Goal: Task Accomplishment & Management: Manage account settings

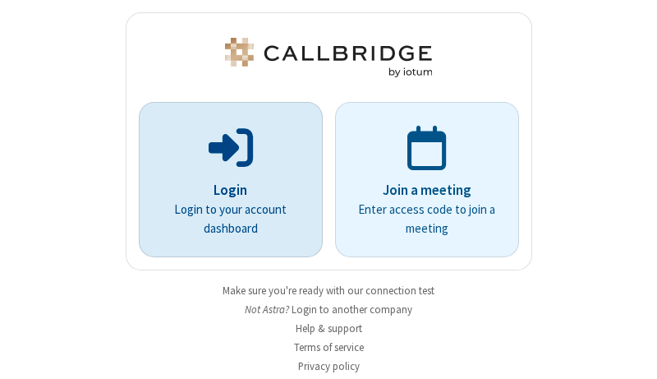
click at [224, 190] on p "Login" at bounding box center [231, 190] width 138 height 21
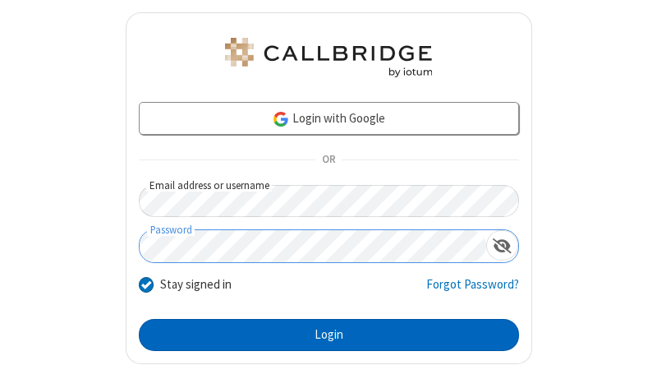
click at [322, 334] on button "Login" at bounding box center [329, 335] width 380 height 33
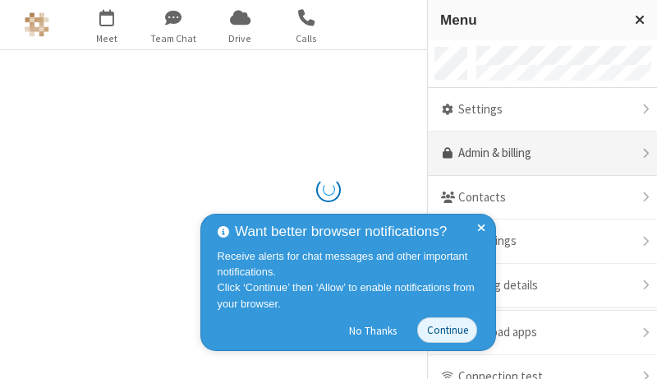
click at [536, 154] on link "Admin & billing" at bounding box center [542, 153] width 229 height 44
